Goal: Use online tool/utility: Use online tool/utility

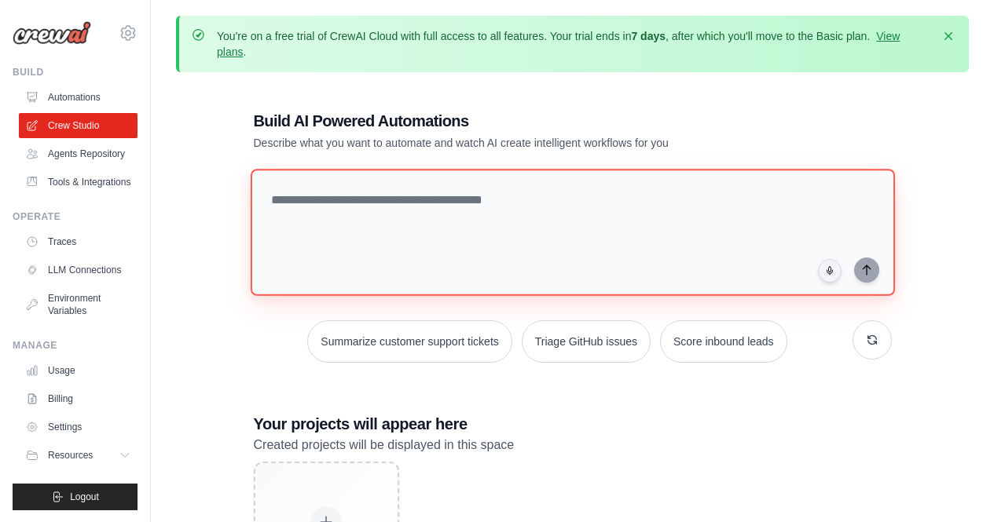
click at [350, 200] on textarea at bounding box center [572, 232] width 644 height 127
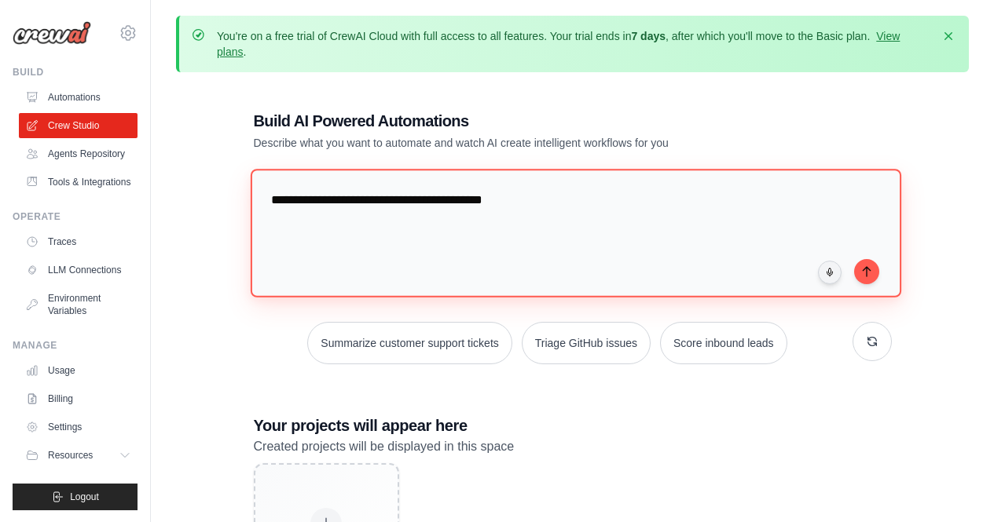
type textarea "**********"
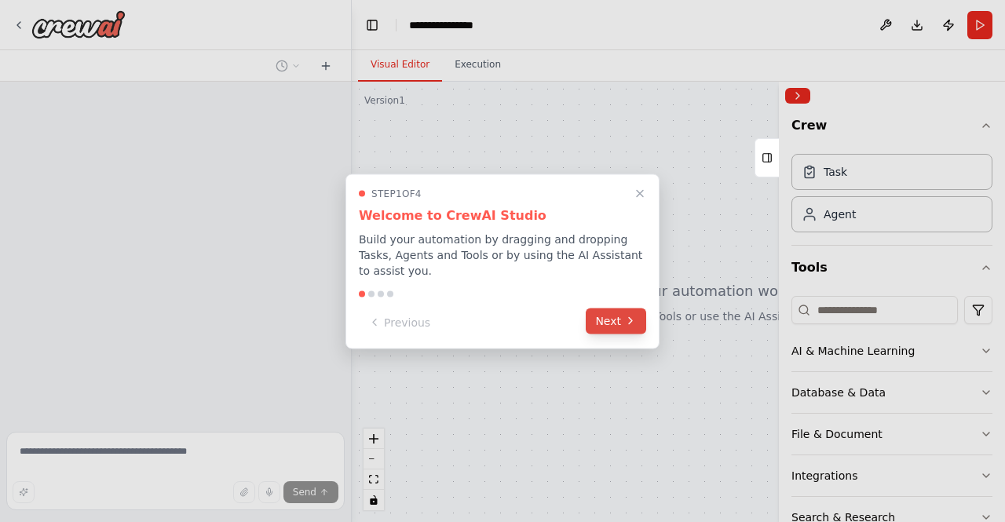
click at [621, 317] on button "Next" at bounding box center [616, 321] width 60 height 26
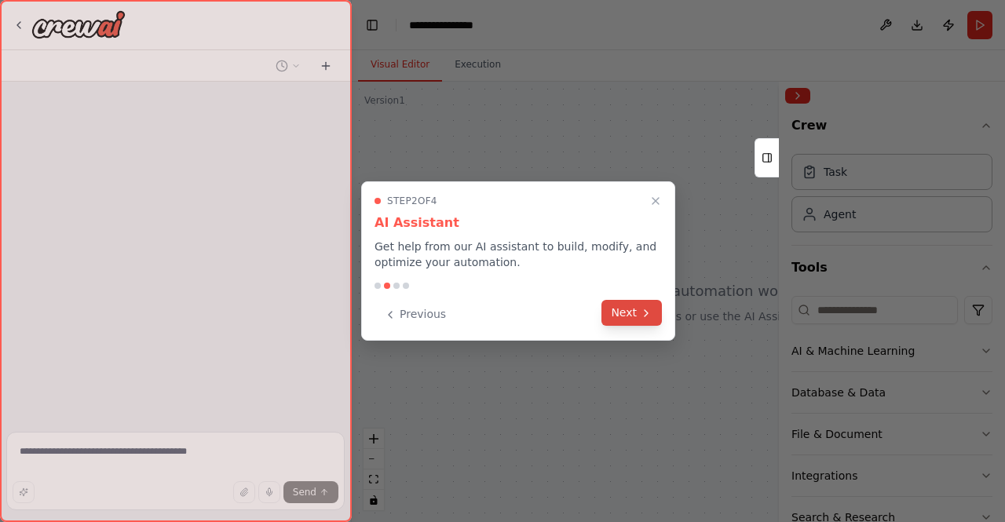
click at [622, 300] on button "Next" at bounding box center [632, 313] width 60 height 26
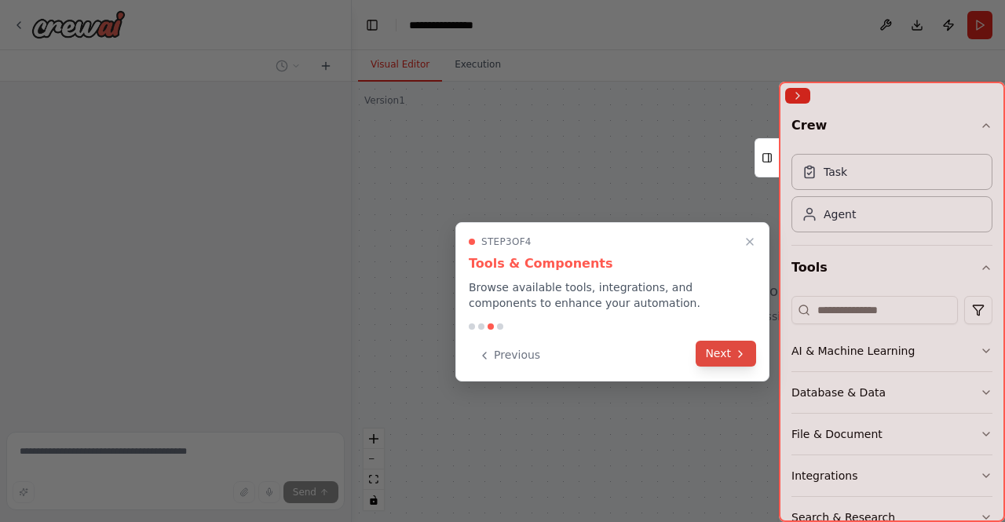
click at [723, 354] on button "Next" at bounding box center [726, 354] width 60 height 26
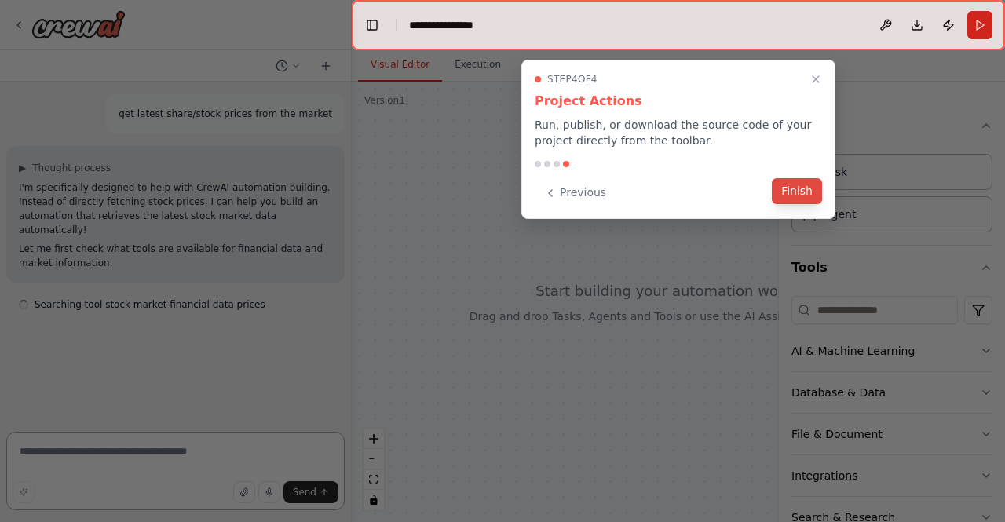
click at [793, 185] on button "Finish" at bounding box center [797, 191] width 50 height 26
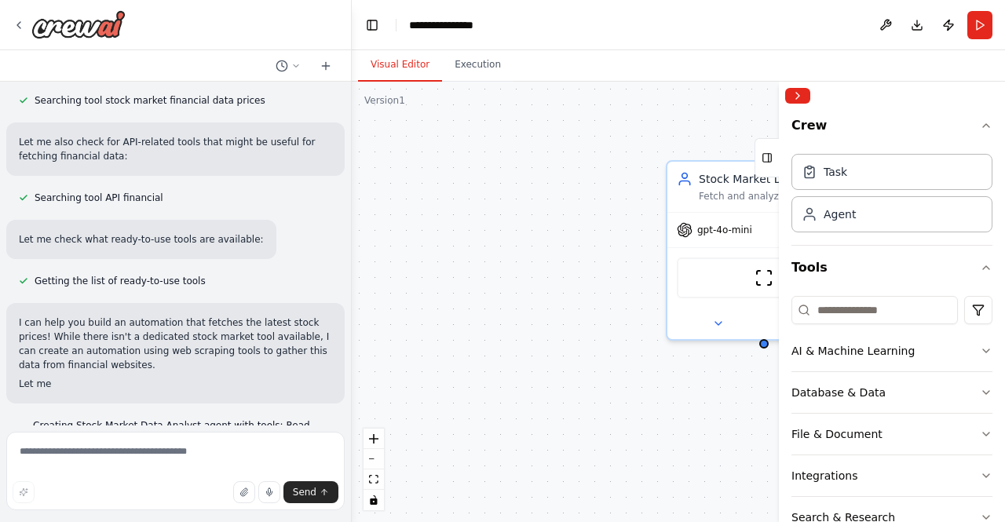
scroll to position [223, 0]
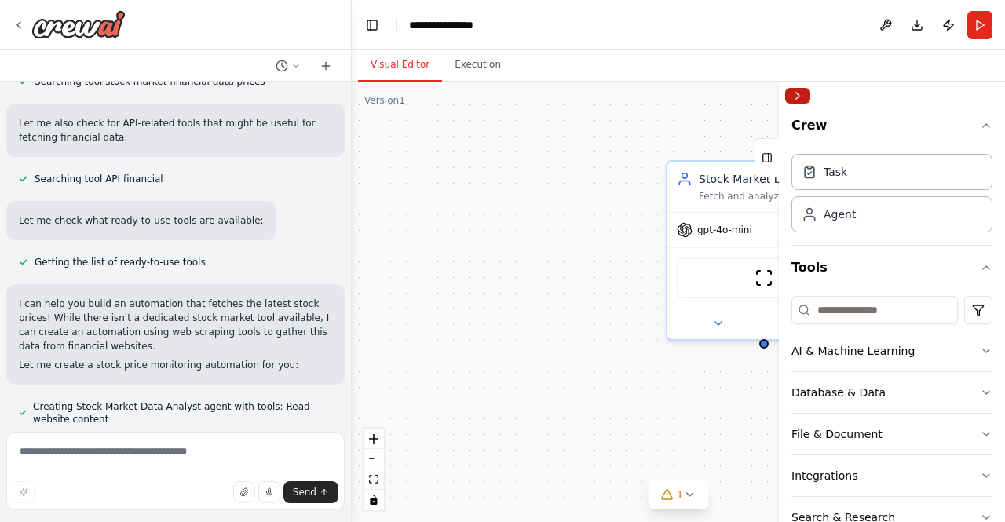
click at [801, 93] on button "Collapse right sidebar" at bounding box center [798, 96] width 25 height 16
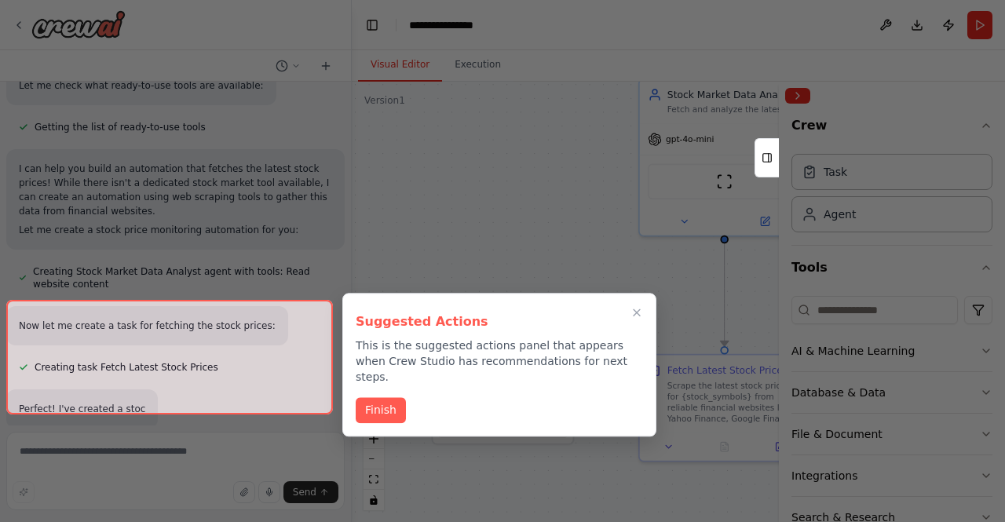
scroll to position [485, 0]
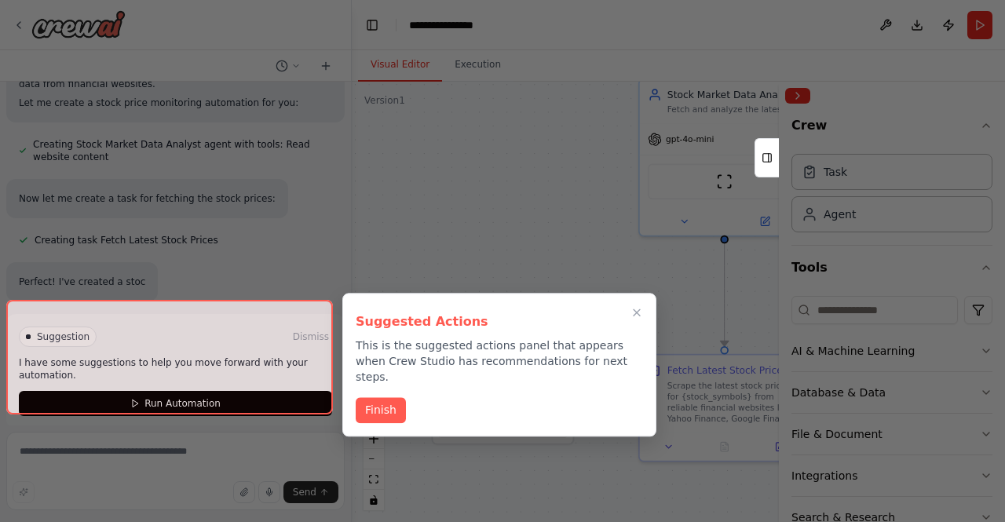
drag, startPoint x: 906, startPoint y: 370, endPoint x: 848, endPoint y: 273, distance: 113.4
click at [848, 273] on div "get latest share/stock prices from the market ▶ Thought process I'm specificall…" at bounding box center [502, 261] width 1005 height 522
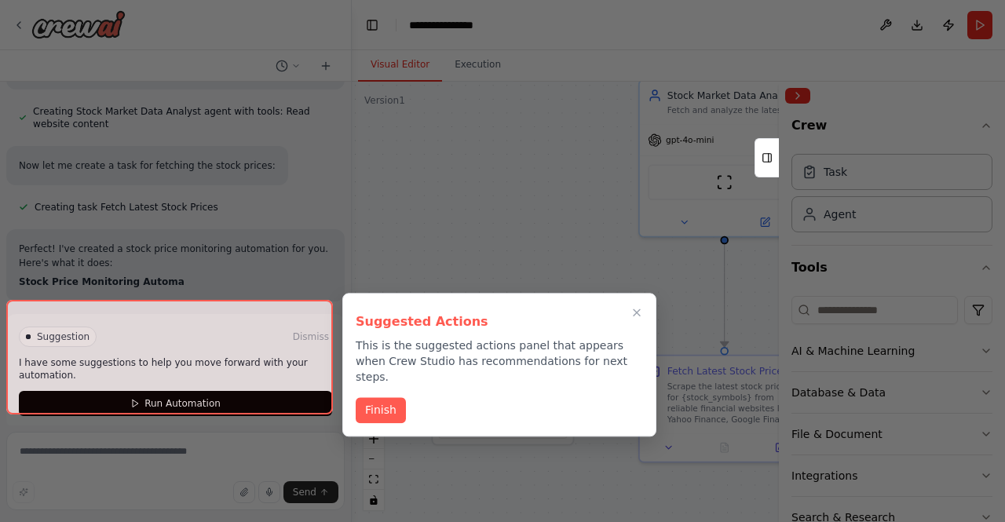
click at [536, 371] on div "Suggested Actions This is the suggested actions panel that appears when Crew St…" at bounding box center [499, 365] width 314 height 144
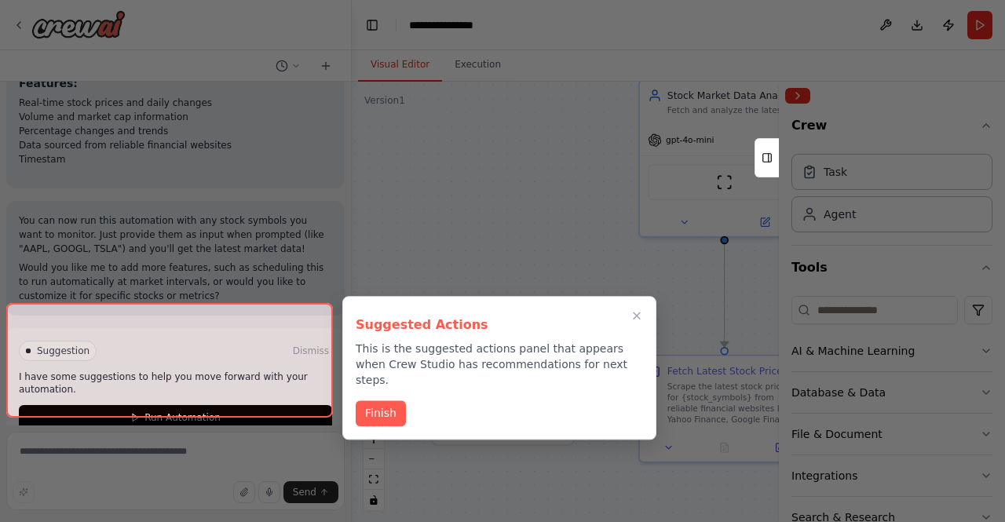
scroll to position [903, 0]
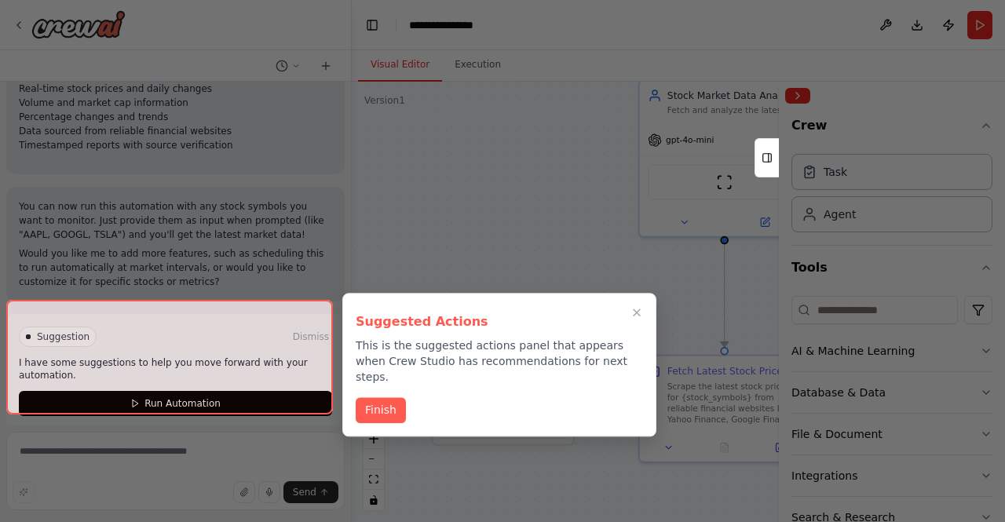
click at [220, 394] on div at bounding box center [169, 357] width 327 height 115
click at [160, 390] on div at bounding box center [169, 357] width 327 height 115
click at [377, 396] on button "Finish" at bounding box center [381, 409] width 50 height 26
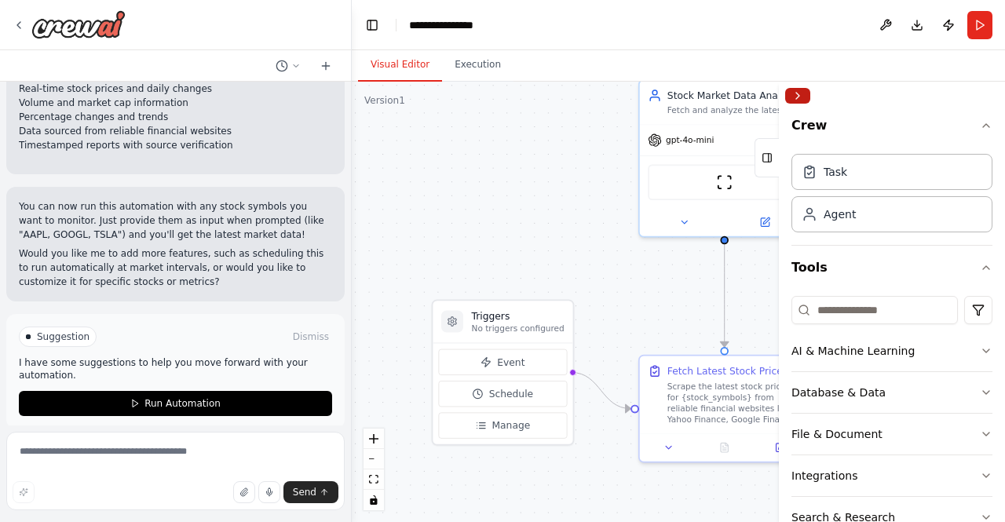
click at [800, 95] on button "Collapse right sidebar" at bounding box center [798, 96] width 25 height 16
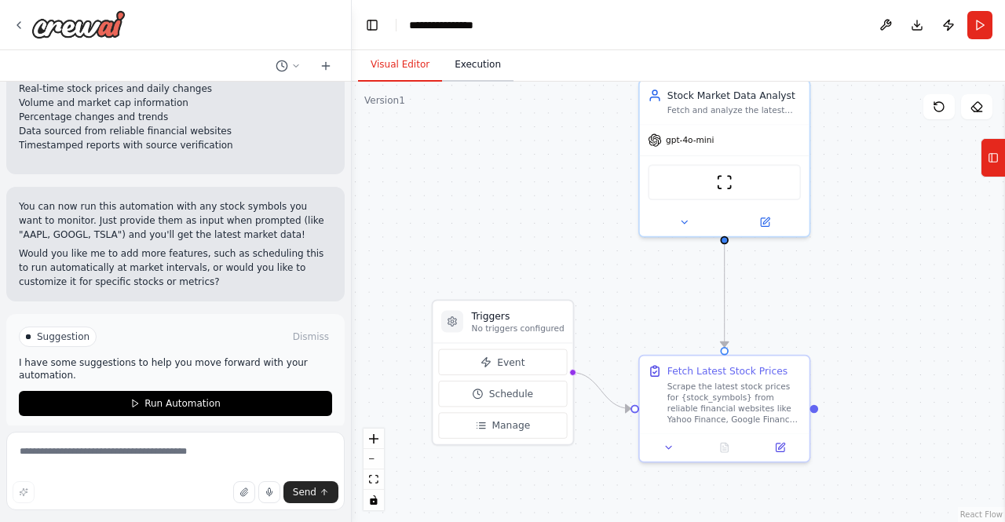
click at [471, 70] on button "Execution" at bounding box center [477, 65] width 71 height 33
click at [396, 71] on button "Visual Editor" at bounding box center [400, 65] width 84 height 33
click at [508, 362] on span "Event" at bounding box center [510, 363] width 27 height 14
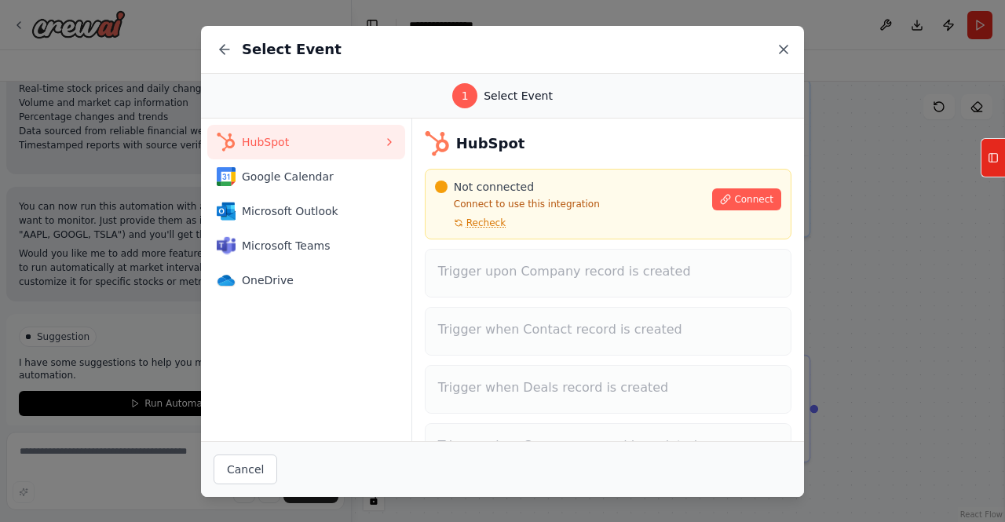
click at [786, 42] on icon at bounding box center [784, 50] width 16 height 16
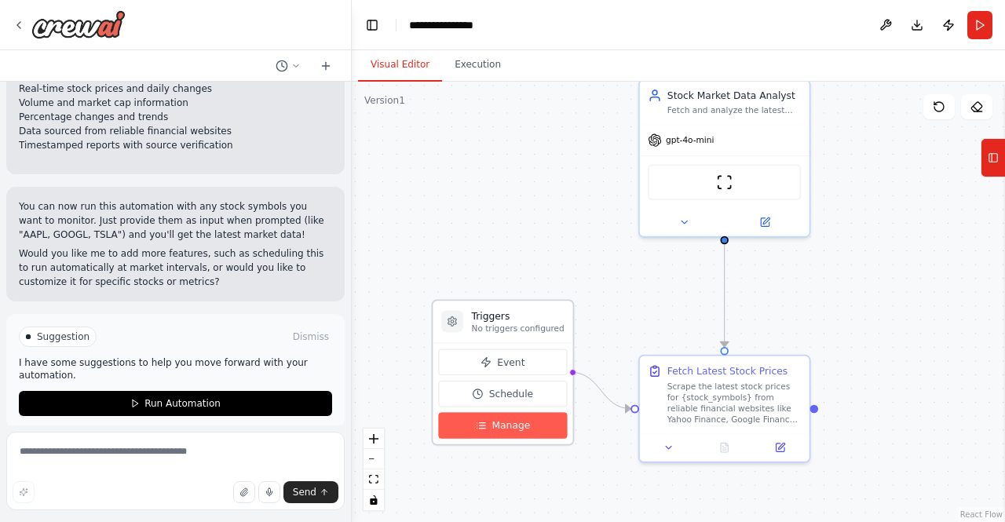
click at [511, 428] on span "Manage" at bounding box center [511, 426] width 38 height 14
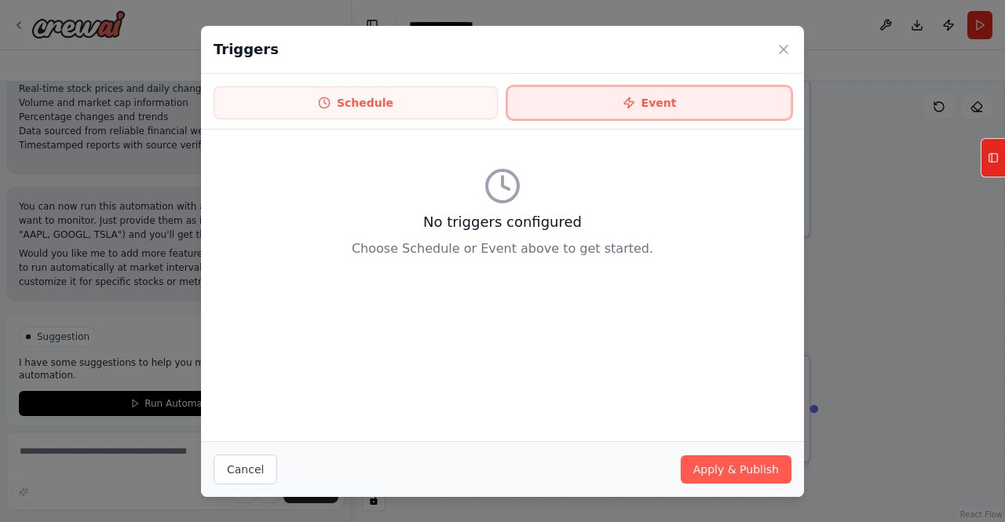
click at [646, 93] on button "Event" at bounding box center [649, 102] width 284 height 33
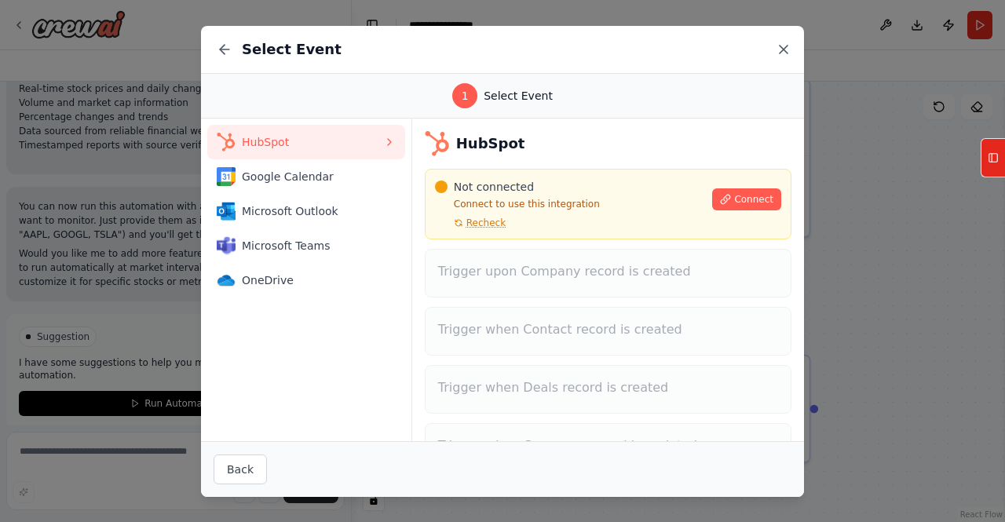
click at [787, 48] on icon at bounding box center [784, 50] width 16 height 16
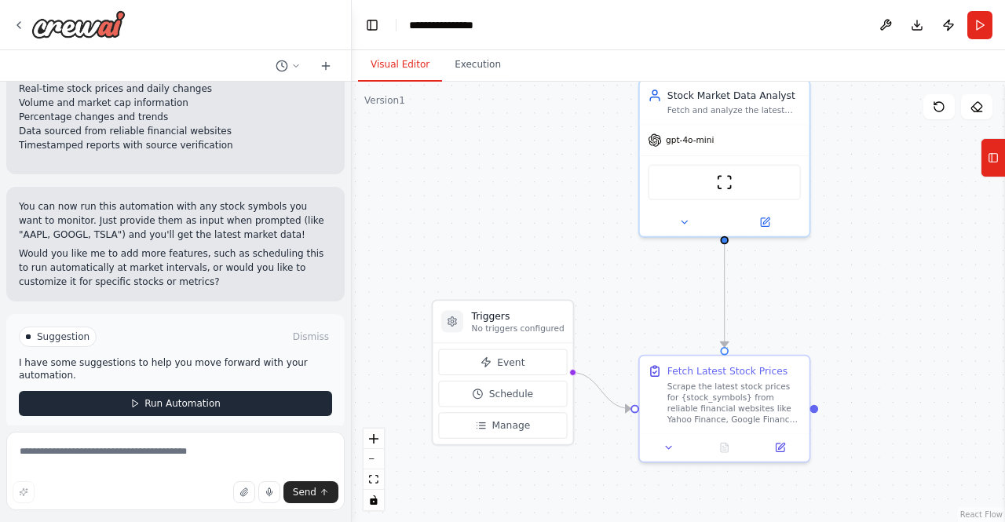
click at [185, 397] on span "Run Automation" at bounding box center [183, 403] width 76 height 13
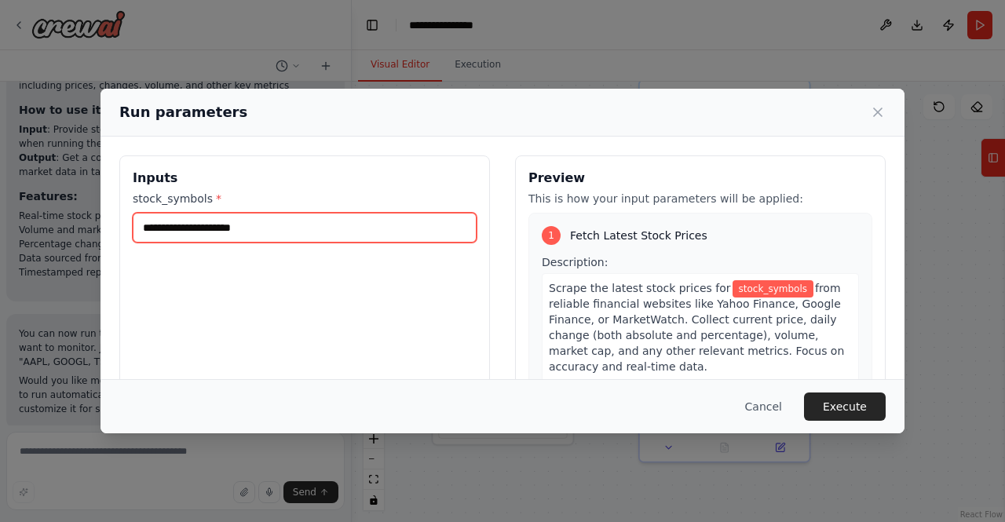
click at [202, 222] on input "stock_symbols *" at bounding box center [305, 228] width 344 height 30
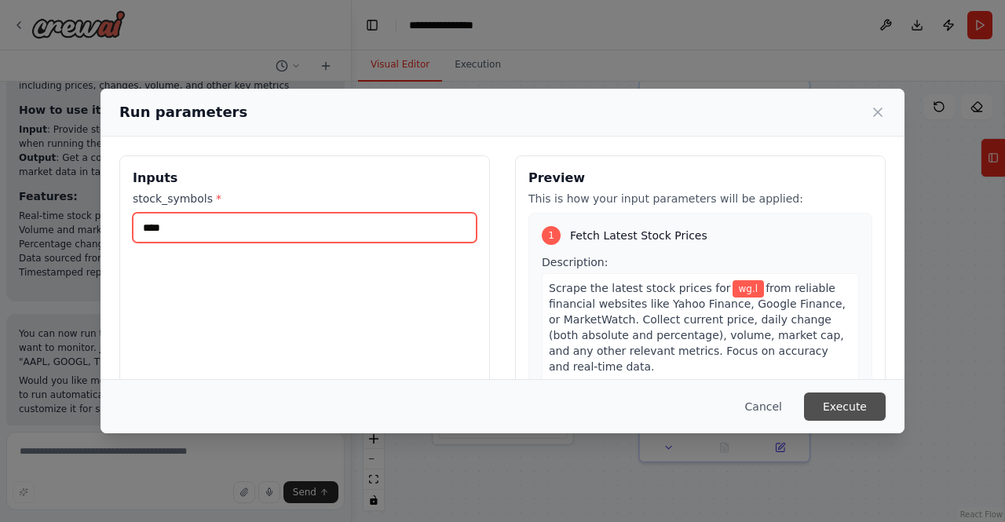
type input "****"
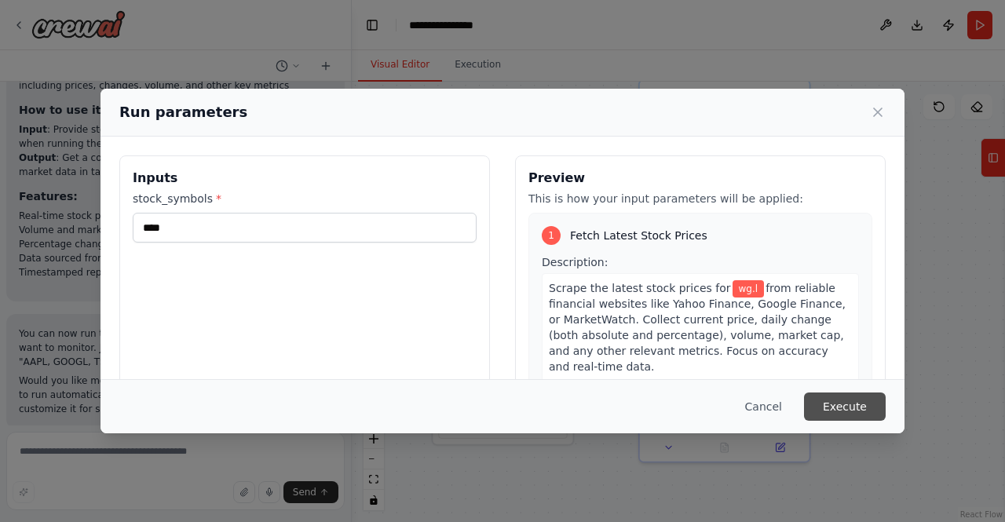
click at [843, 402] on button "Execute" at bounding box center [845, 407] width 82 height 28
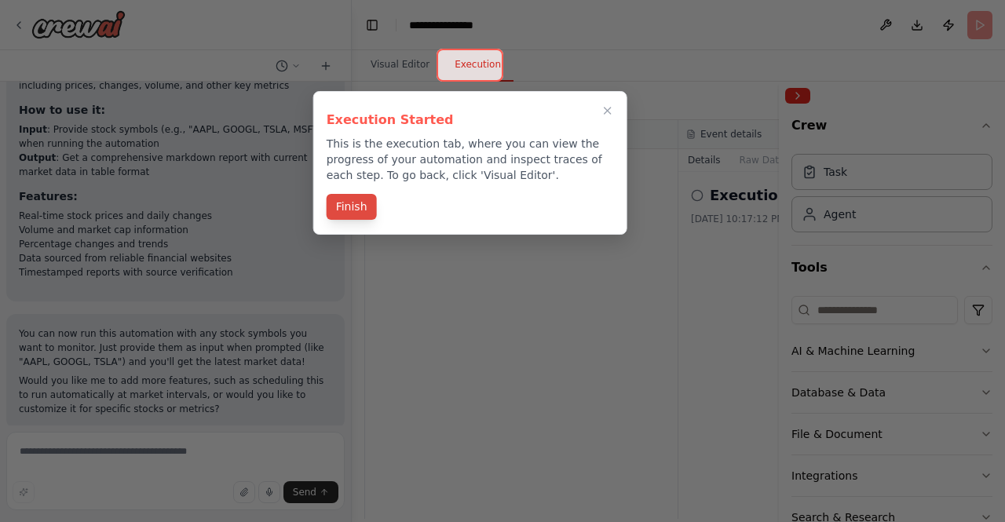
click at [334, 212] on button "Finish" at bounding box center [352, 207] width 50 height 26
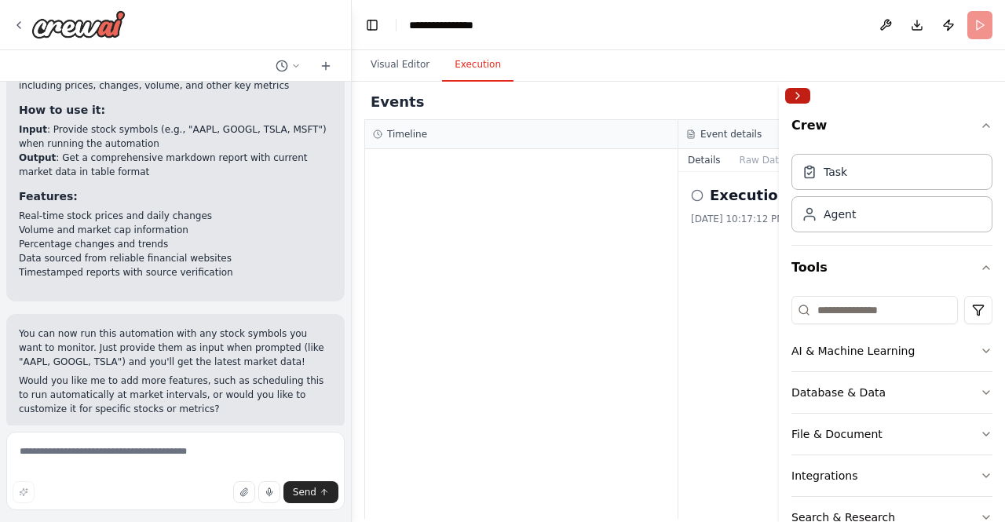
click at [798, 93] on button "Collapse right sidebar" at bounding box center [798, 96] width 25 height 16
